Goal: Task Accomplishment & Management: Use online tool/utility

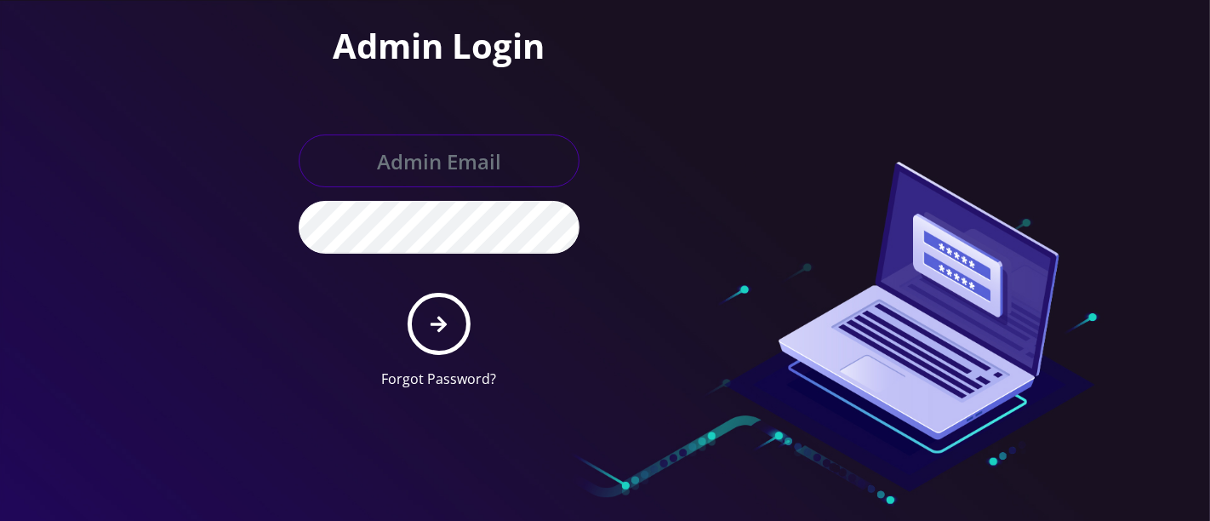
type input "[PERSON_NAME][EMAIL_ADDRESS][DOMAIN_NAME]"
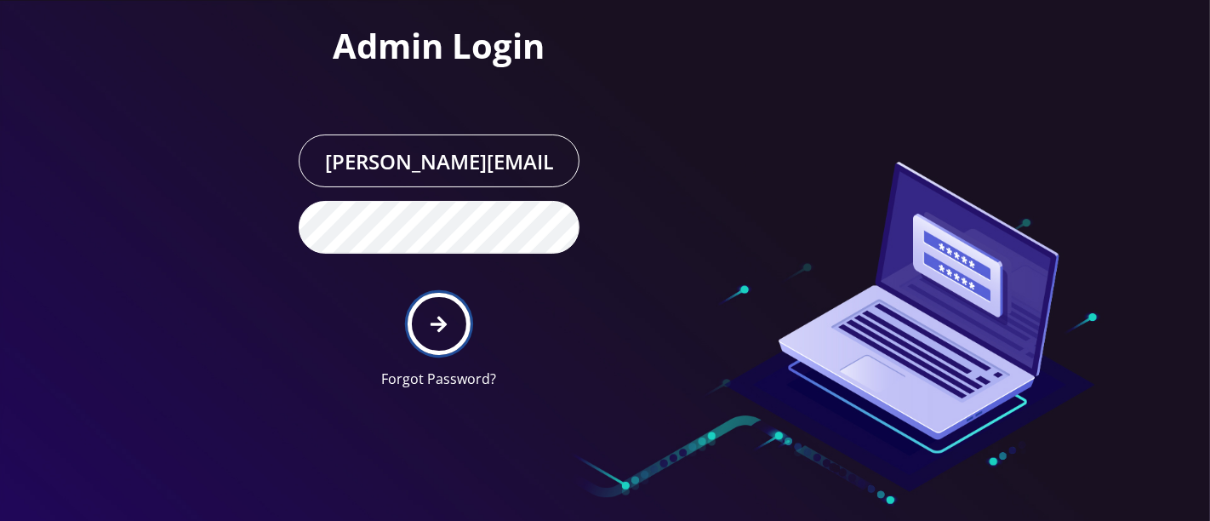
click at [458, 327] on button "submit" at bounding box center [439, 324] width 62 height 62
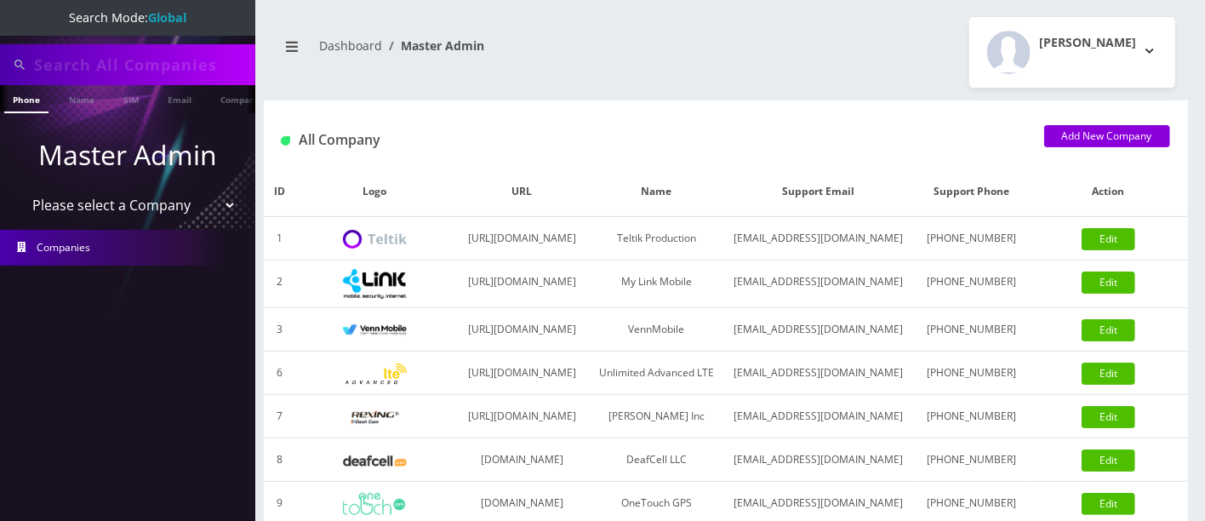
click at [178, 55] on input "text" at bounding box center [142, 65] width 217 height 32
click at [209, 63] on input "4793950796929672" at bounding box center [142, 65] width 217 height 32
click at [209, 63] on input "479395079692967" at bounding box center [142, 65] width 217 height 32
type input "4"
click at [159, 56] on input "929672" at bounding box center [142, 65] width 217 height 32
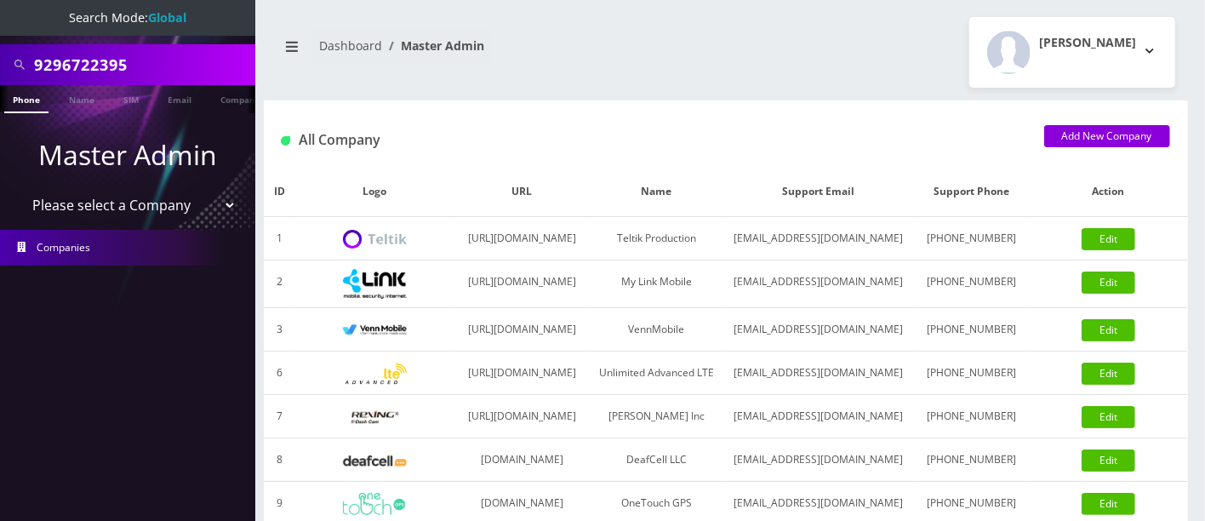
type input "9296722395"
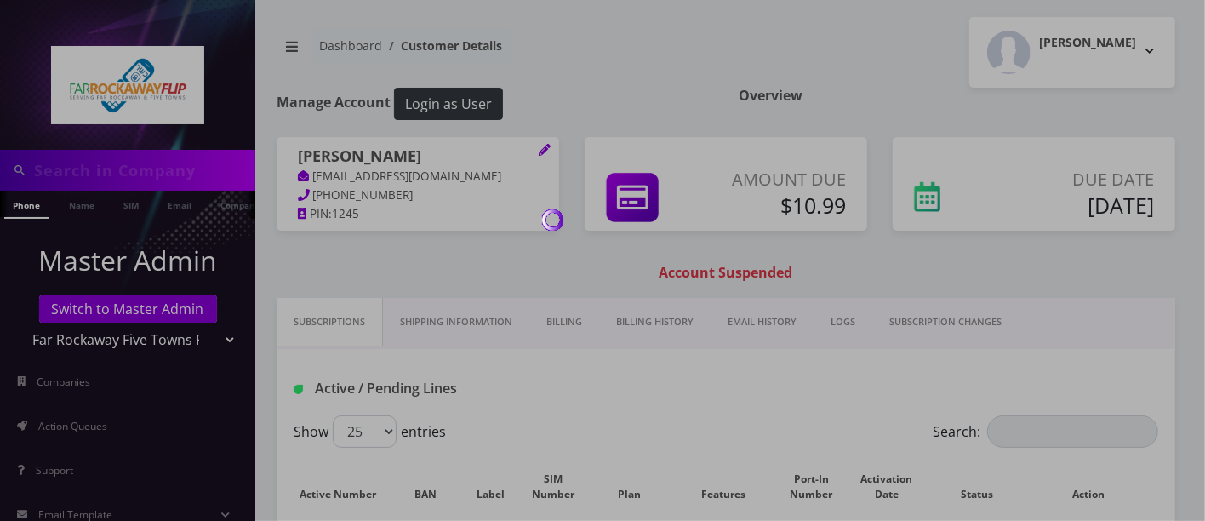
type input "9296722395"
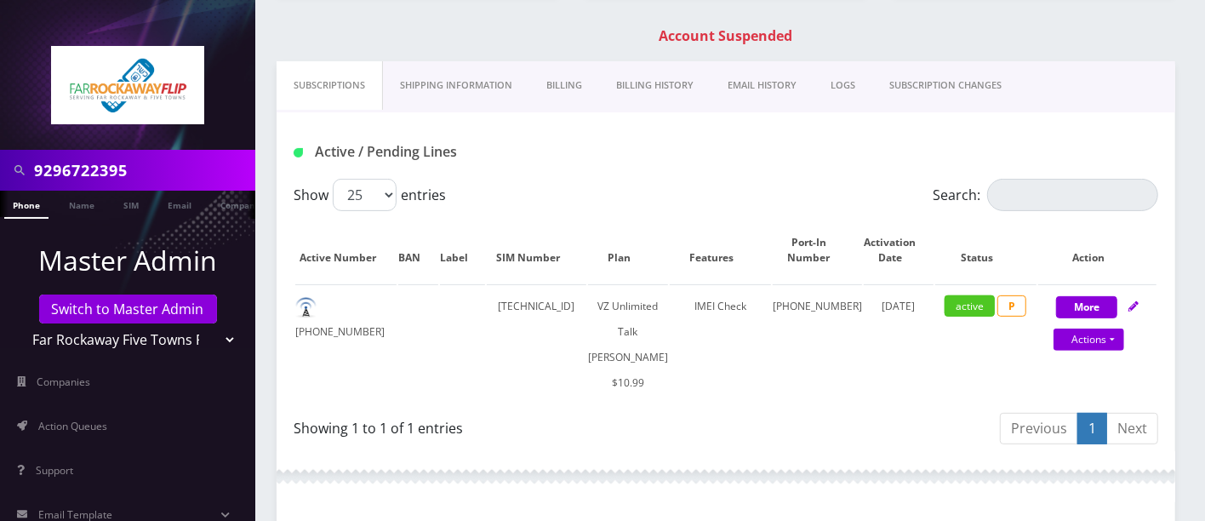
scroll to position [242, 0]
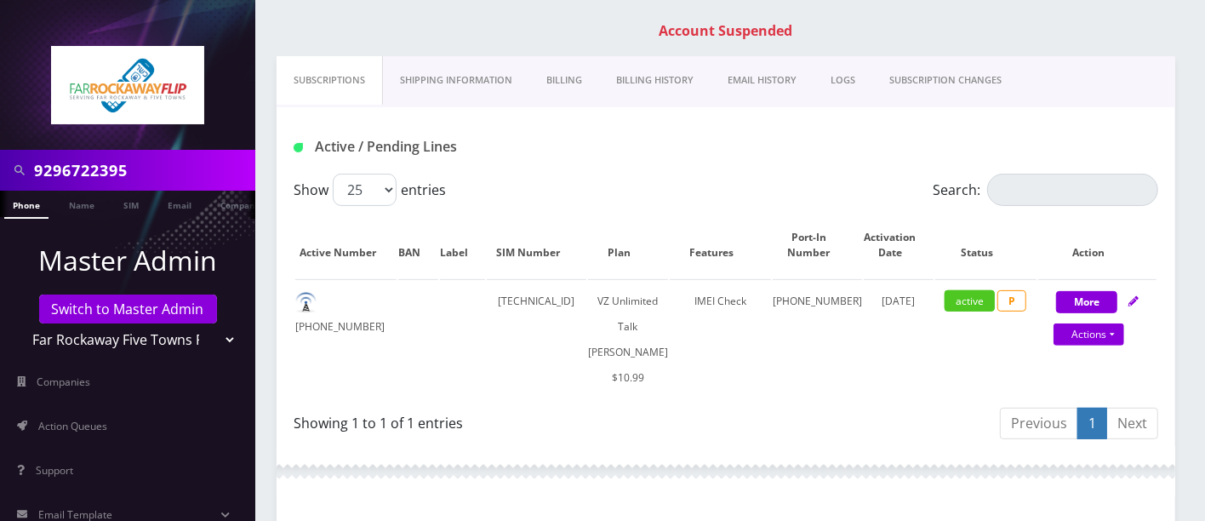
click at [648, 64] on link "Billing History" at bounding box center [655, 80] width 112 height 49
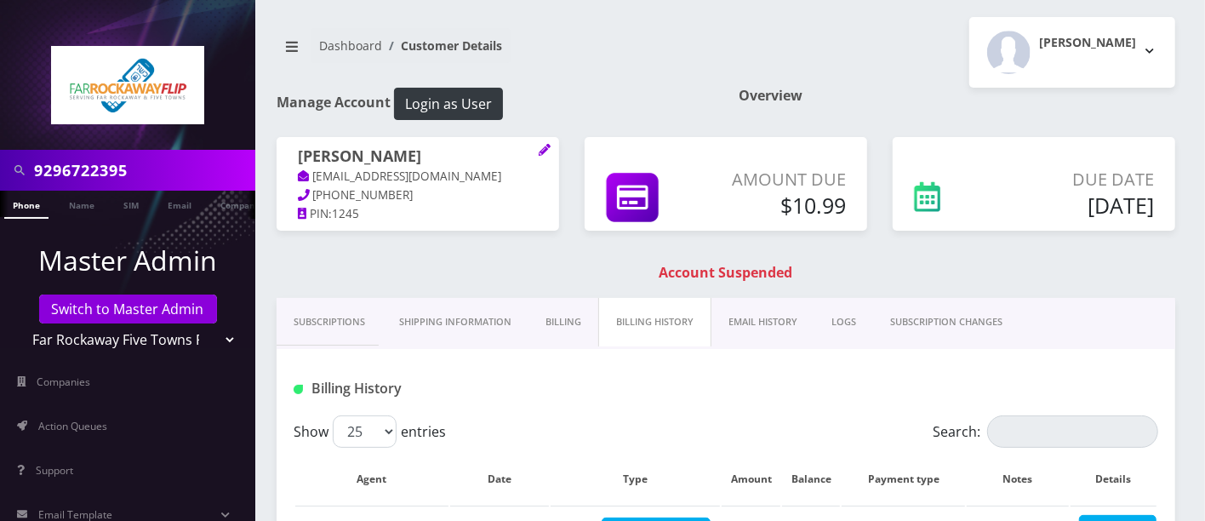
click at [564, 324] on link "Billing" at bounding box center [564, 322] width 70 height 49
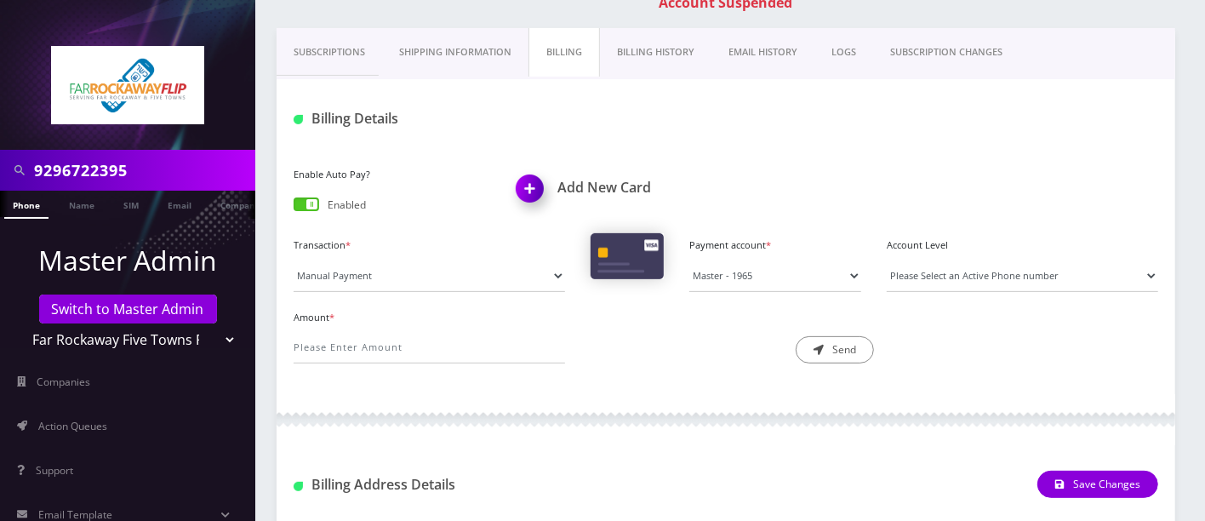
scroll to position [273, 0]
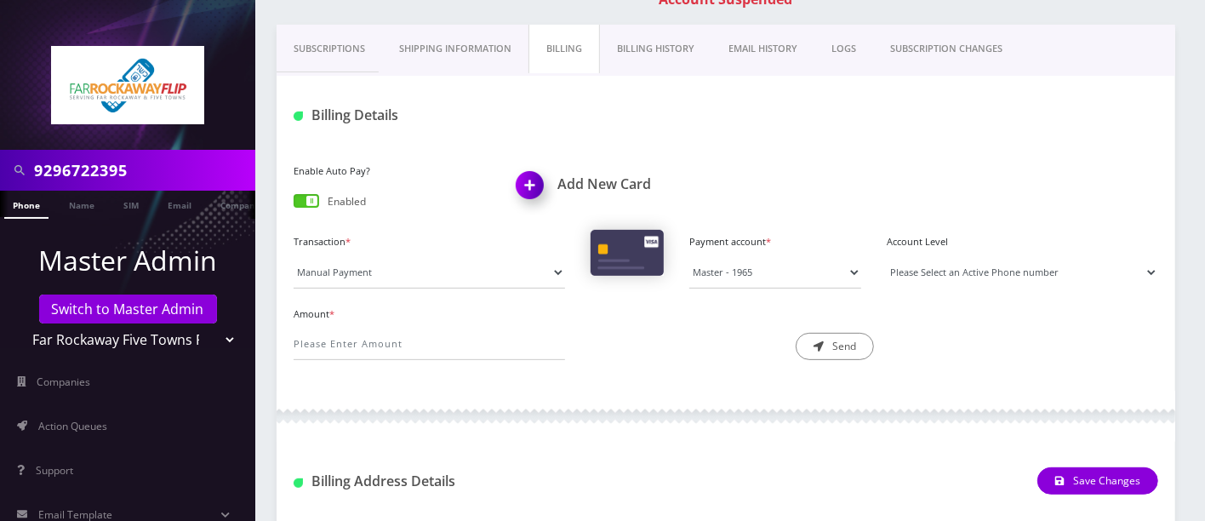
click at [1033, 265] on select "Please Select an Active Phone number 9296722395" at bounding box center [1023, 272] width 272 height 32
select select "102783"
click at [887, 256] on select "Please Select an Active Phone number 9296722395" at bounding box center [1023, 272] width 272 height 32
click at [457, 333] on input "Amount *" at bounding box center [430, 344] width 272 height 32
type input "10.99"
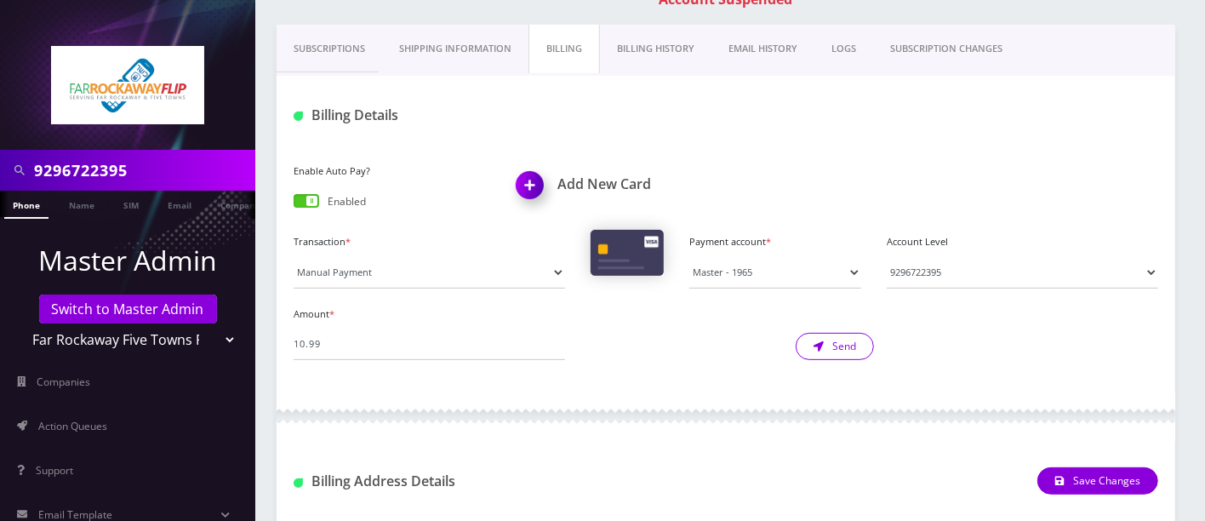
click at [820, 335] on button "Send" at bounding box center [835, 346] width 78 height 27
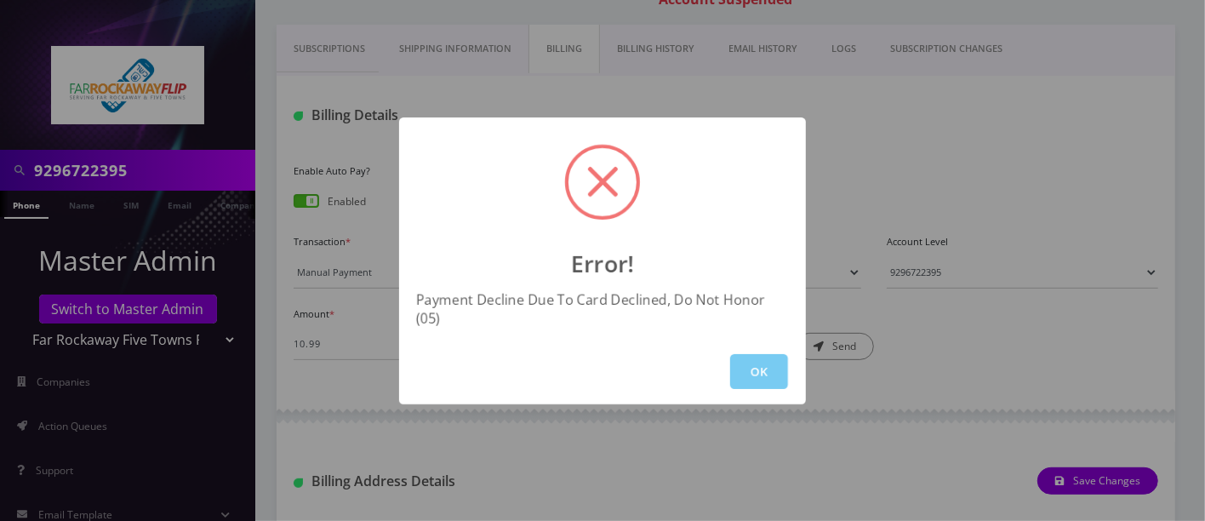
click at [748, 358] on button "OK" at bounding box center [759, 371] width 58 height 35
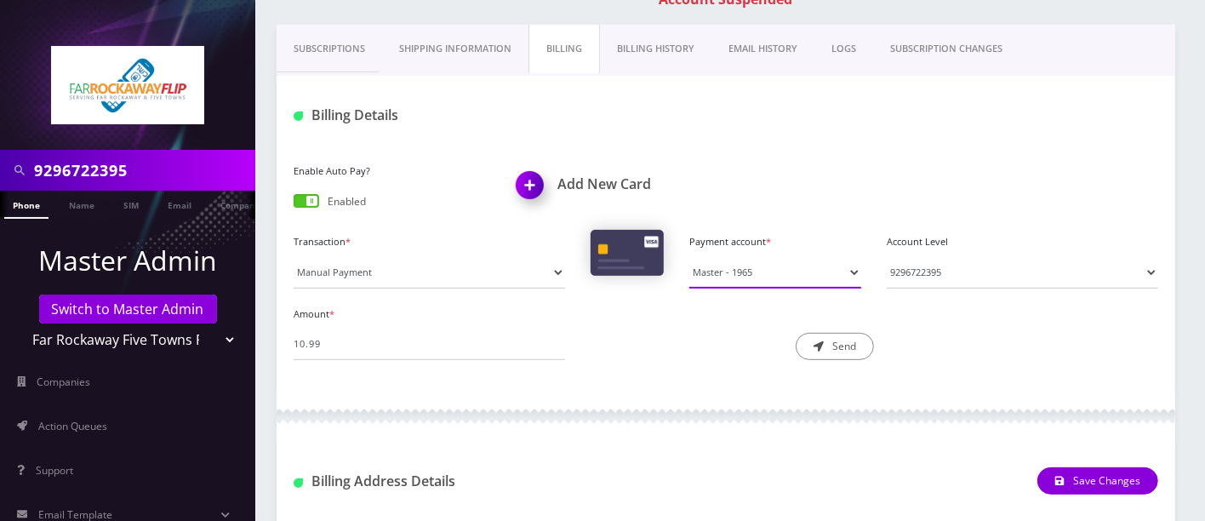
click at [844, 267] on select "Master - 1965" at bounding box center [775, 272] width 172 height 32
